Goal: Transaction & Acquisition: Purchase product/service

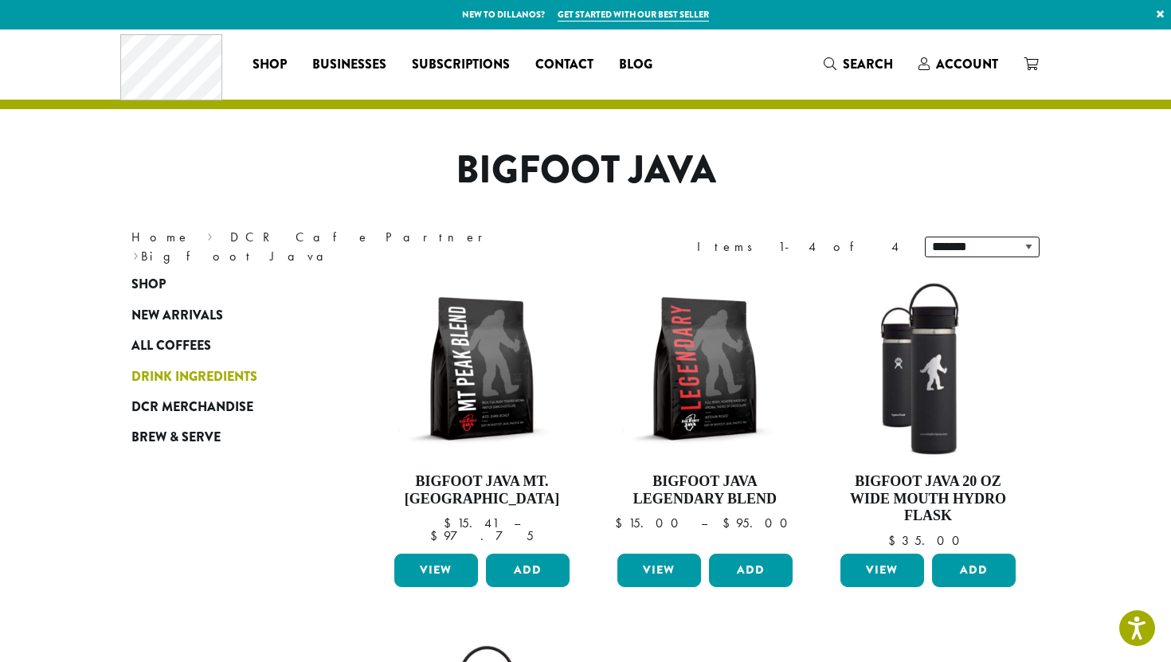
click at [213, 380] on span "Drink Ingredients" at bounding box center [194, 377] width 126 height 20
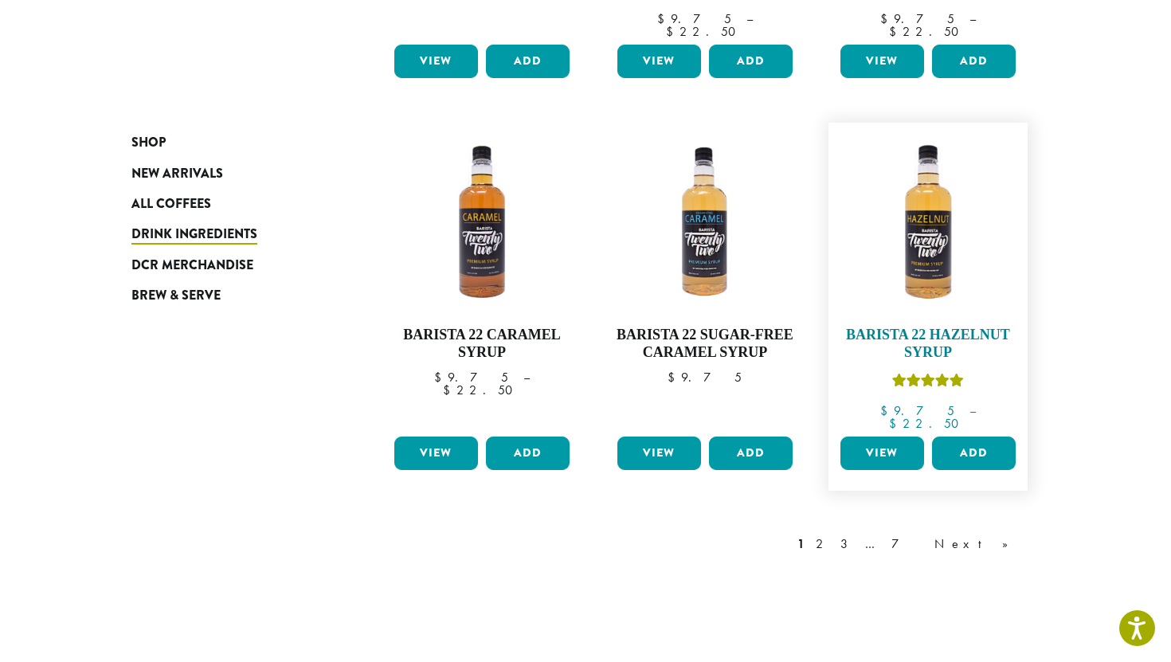
scroll to position [1272, 0]
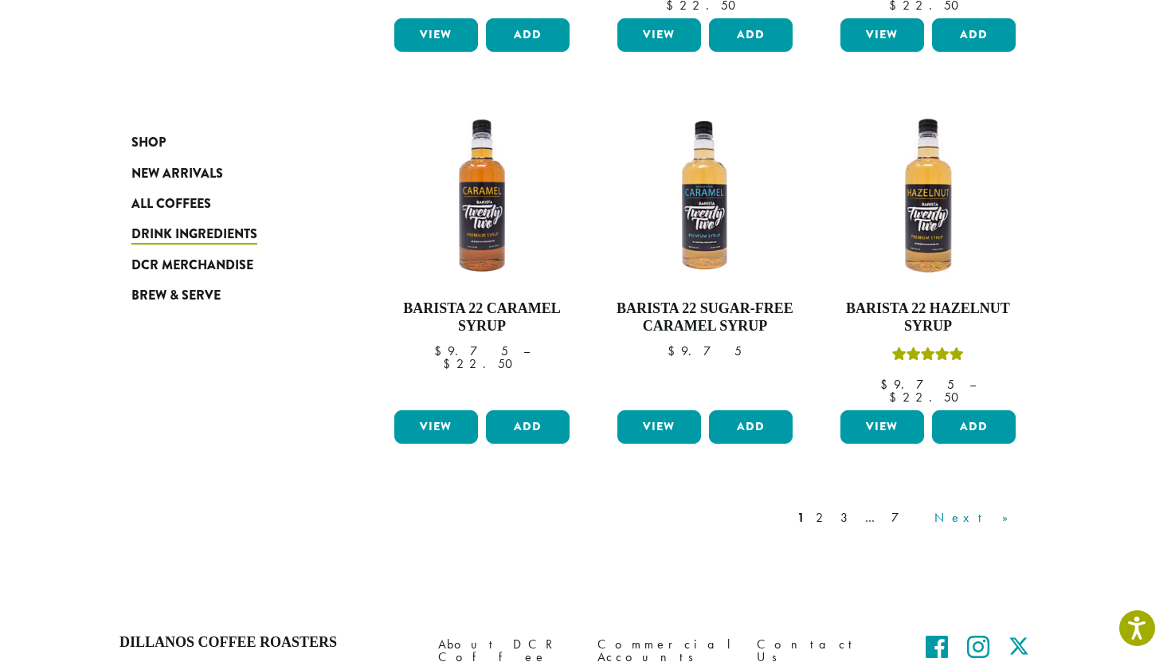
click at [1005, 508] on link "Next »" at bounding box center [977, 517] width 92 height 19
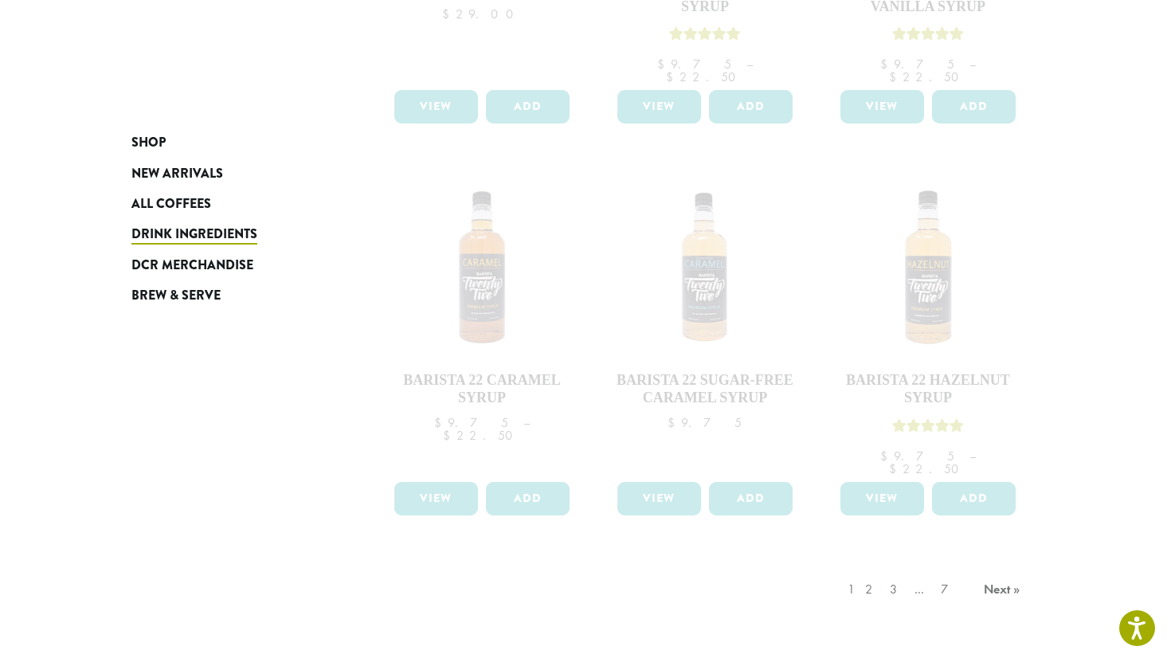
scroll to position [1182, 0]
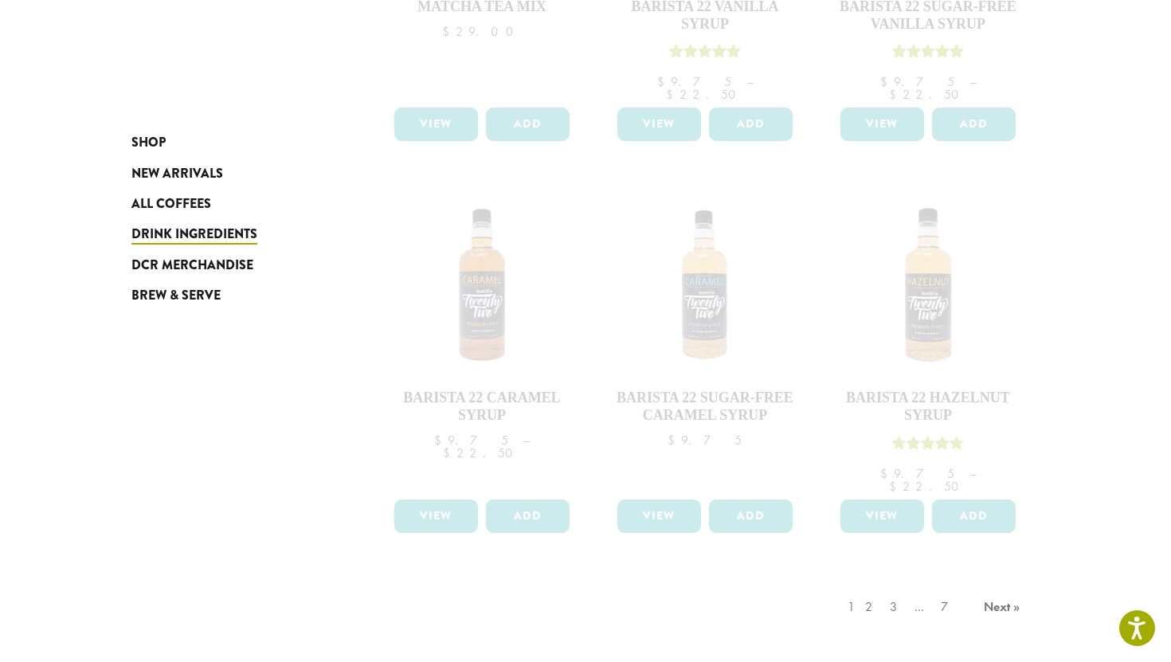
click at [996, 586] on div "1 2 3 … 7 Next »" at bounding box center [936, 623] width 183 height 75
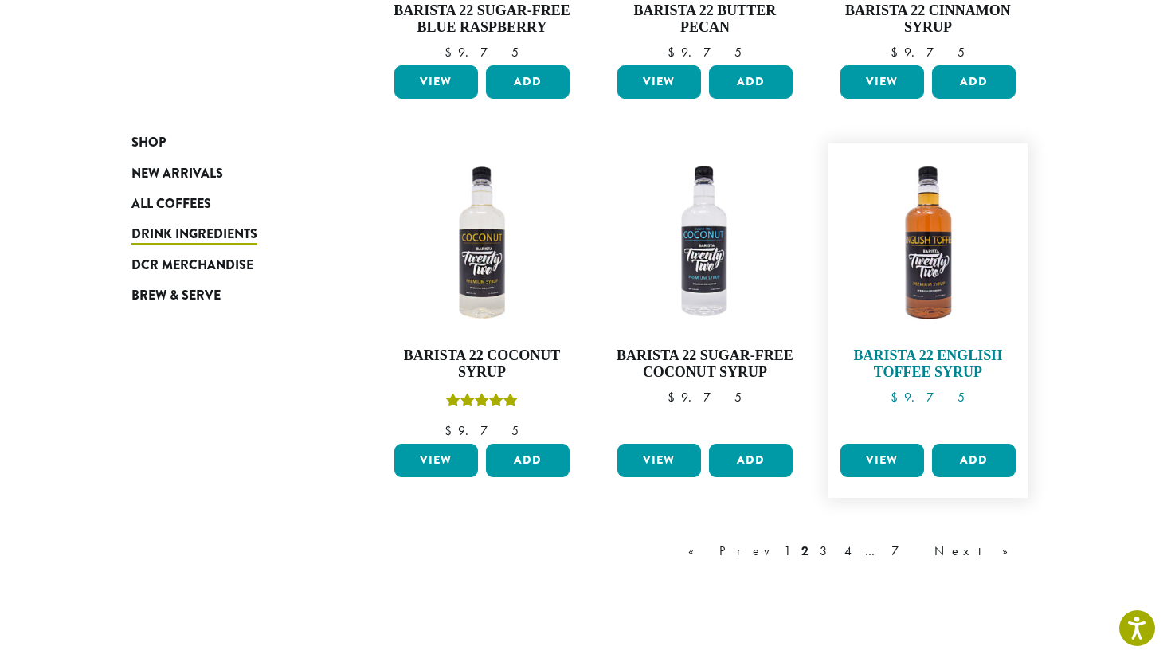
scroll to position [1233, 0]
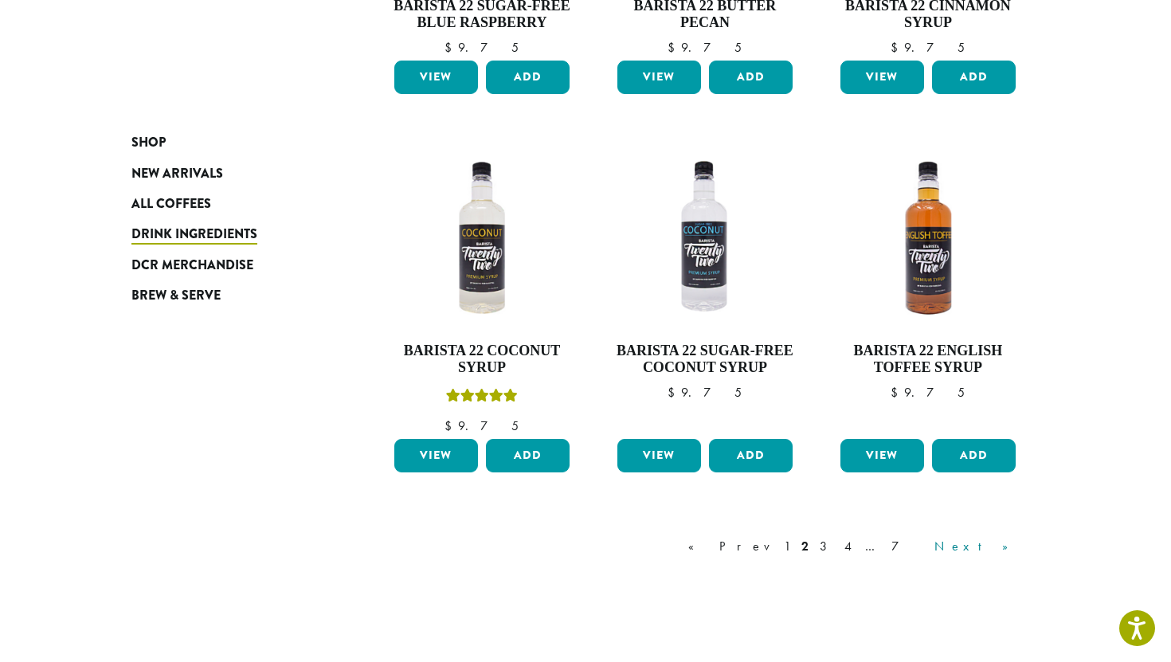
click at [1002, 543] on link "Next »" at bounding box center [977, 546] width 92 height 19
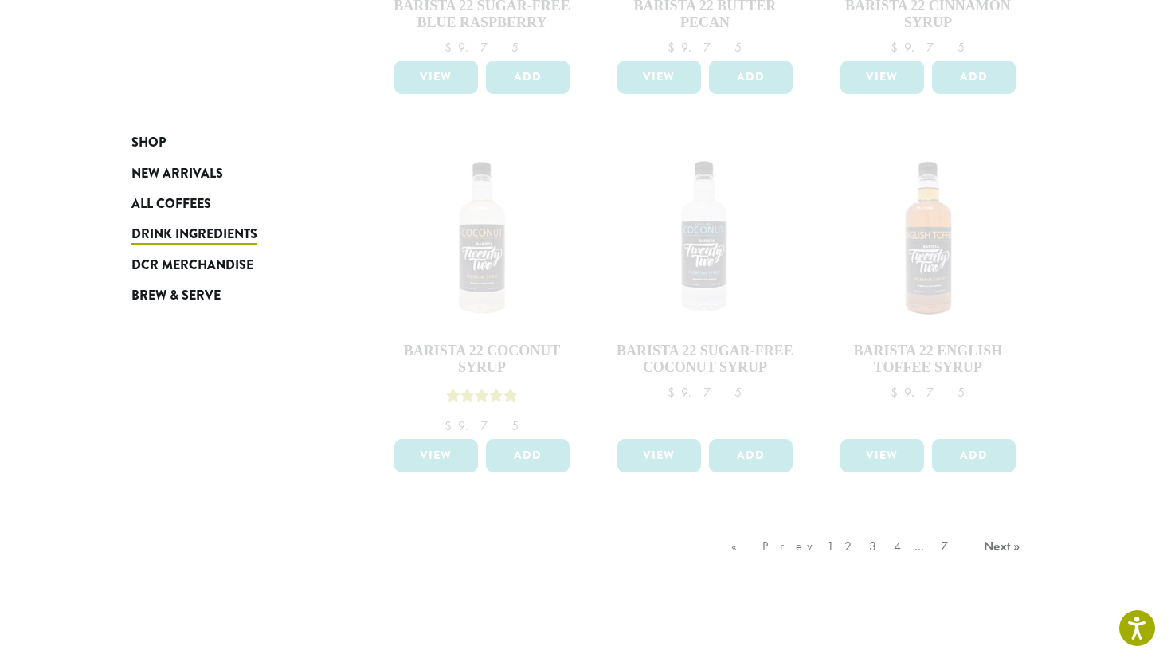
scroll to position [1234, 0]
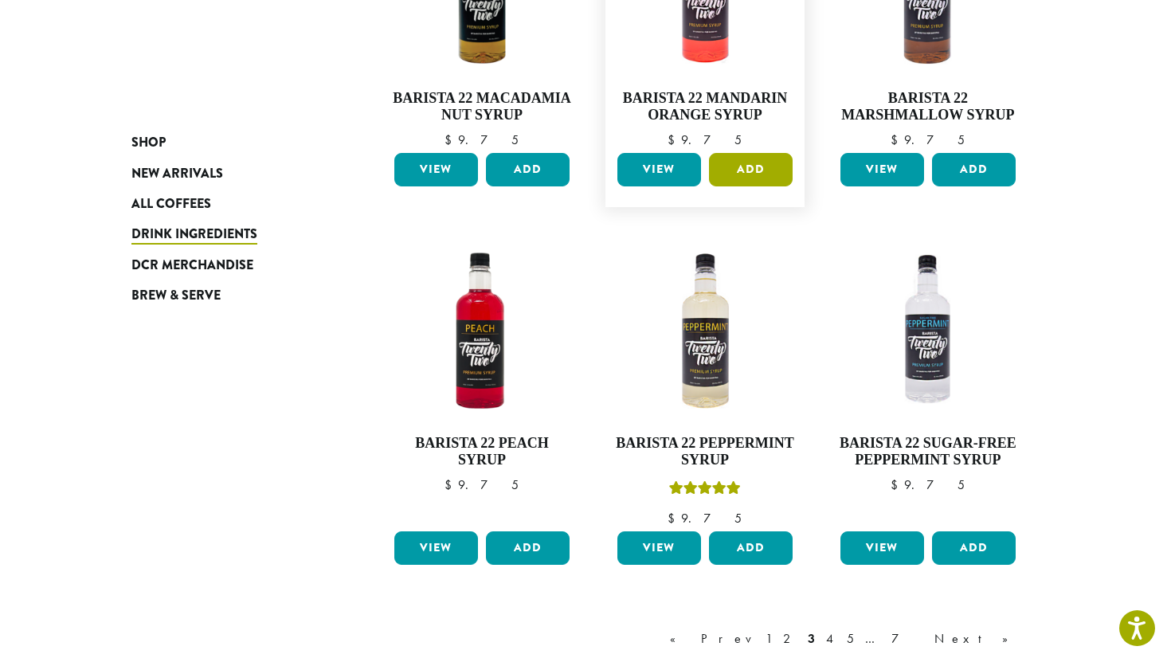
scroll to position [1380, 0]
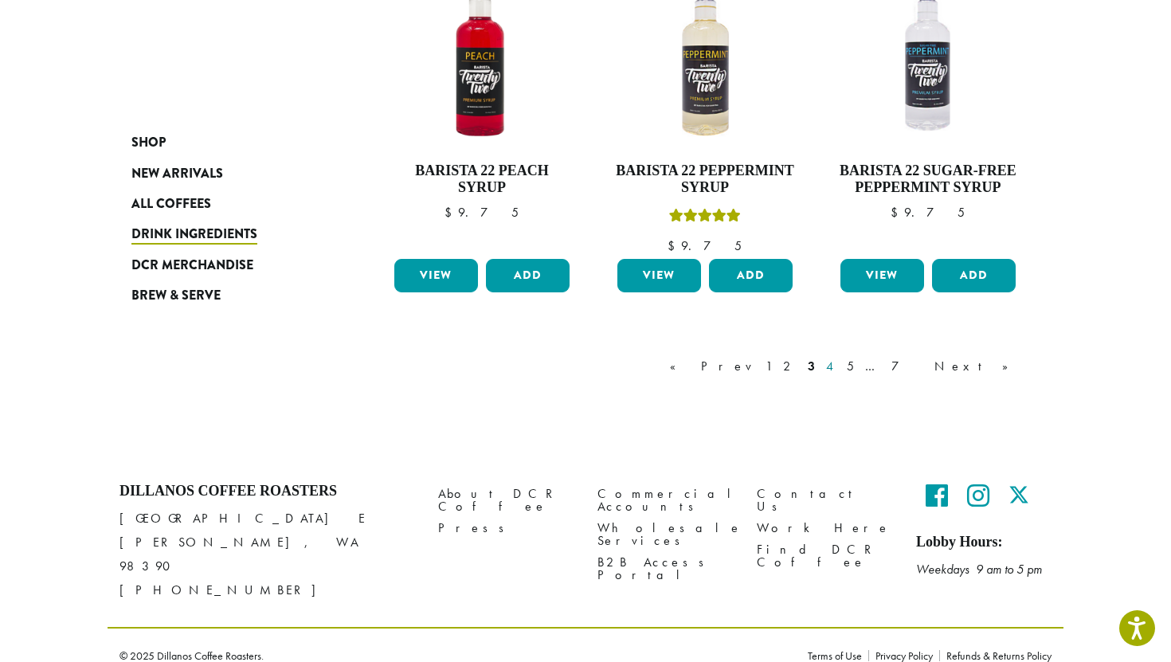
click at [839, 365] on link "4" at bounding box center [831, 366] width 16 height 19
